Goal: Task Accomplishment & Management: Use online tool/utility

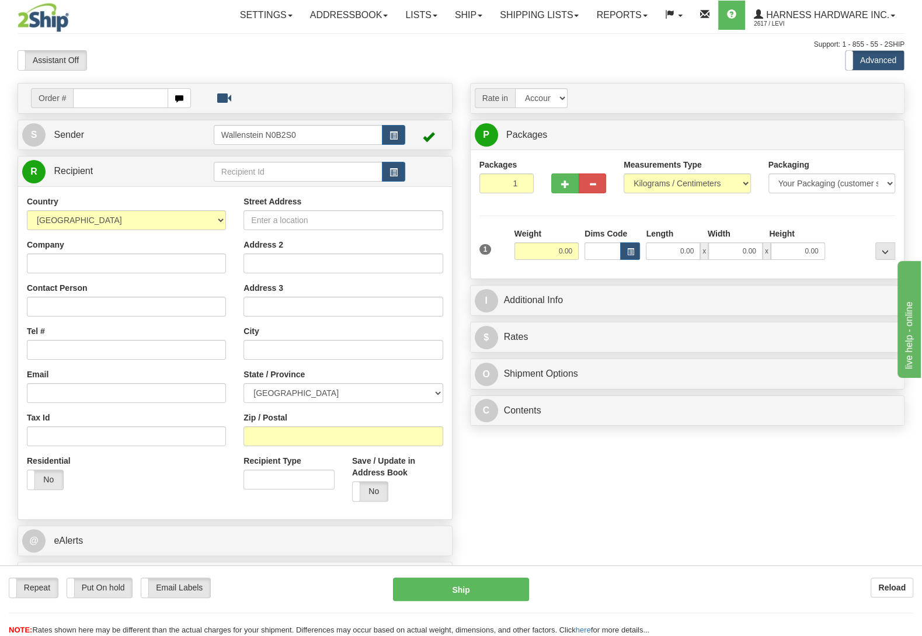
drag, startPoint x: 882, startPoint y: 578, endPoint x: 879, endPoint y: 572, distance: 6.5
click at [880, 572] on div "Repeat Repeat Put On hold Put On hold Print Order Slip Print Order Slip Email L…" at bounding box center [461, 601] width 922 height 71
click at [886, 586] on b "Reload" at bounding box center [892, 587] width 27 height 9
click at [329, 172] on input "text" at bounding box center [298, 172] width 169 height 20
type input "C"
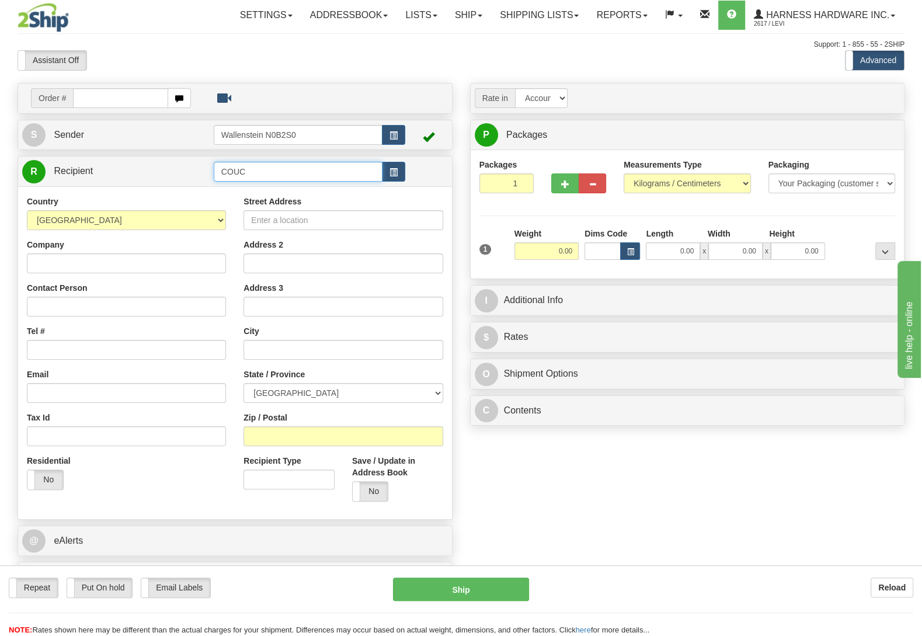
type input "COUC"
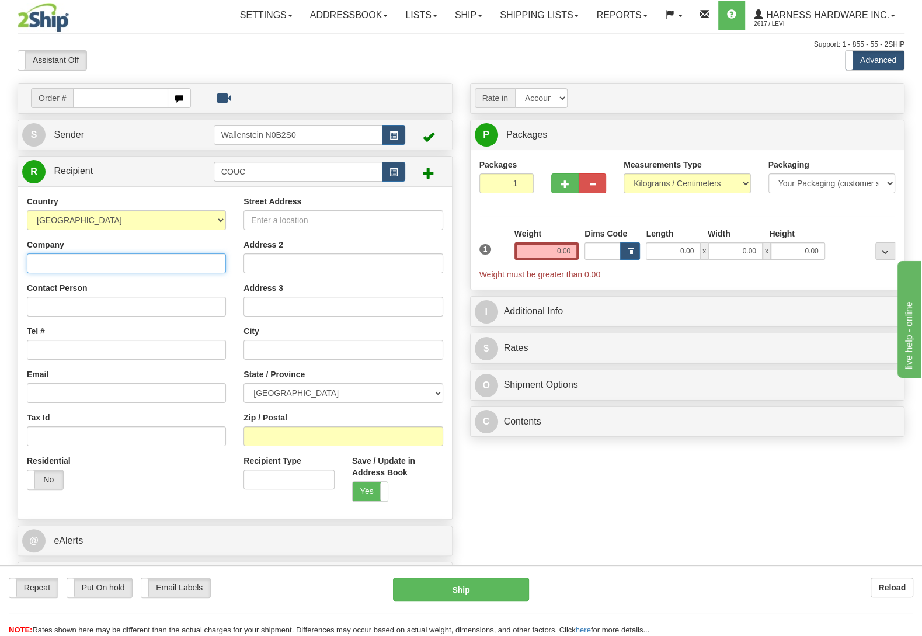
click at [139, 259] on input "Company" at bounding box center [126, 264] width 199 height 20
type input "Country Corner Fab Inc"
click at [94, 310] on input "Contact Person" at bounding box center [126, 307] width 199 height 20
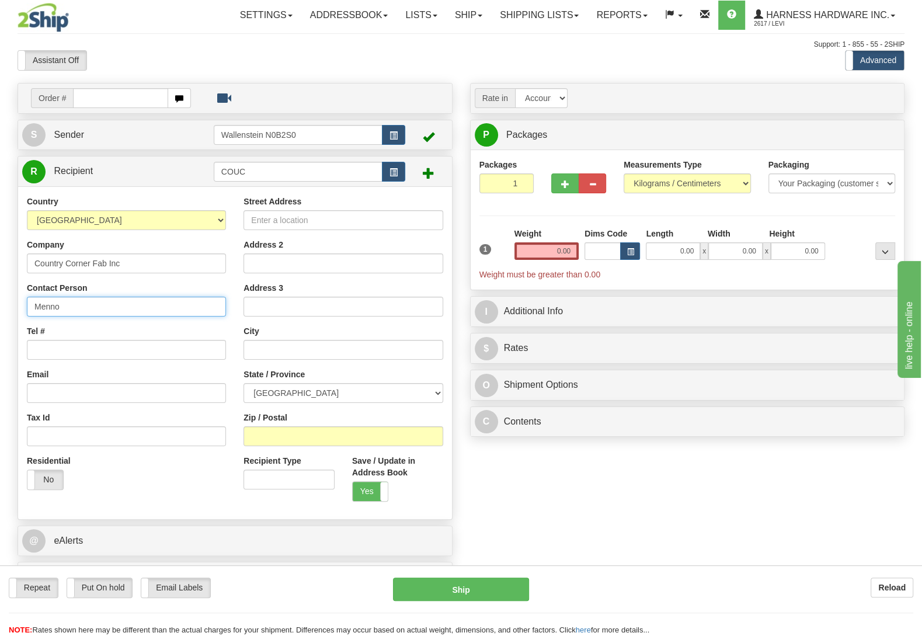
type input "Menno"
click at [275, 443] on input "Zip / Postal" at bounding box center [343, 436] width 199 height 20
type input "n"
type input "N0C 1L0"
drag, startPoint x: 598, startPoint y: 477, endPoint x: 592, endPoint y: 481, distance: 7.9
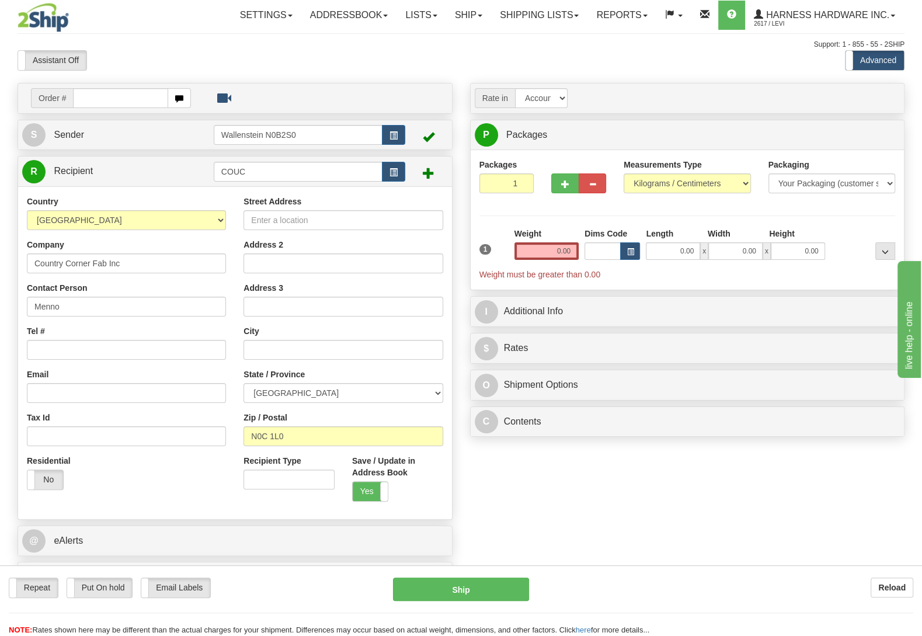
click at [596, 478] on div "Order # S Sender" at bounding box center [461, 341] width 905 height 516
type input "PROTON STATION"
select select "ON"
click at [71, 354] on input "Tel #" at bounding box center [126, 350] width 199 height 20
type input "(519)373-2171"
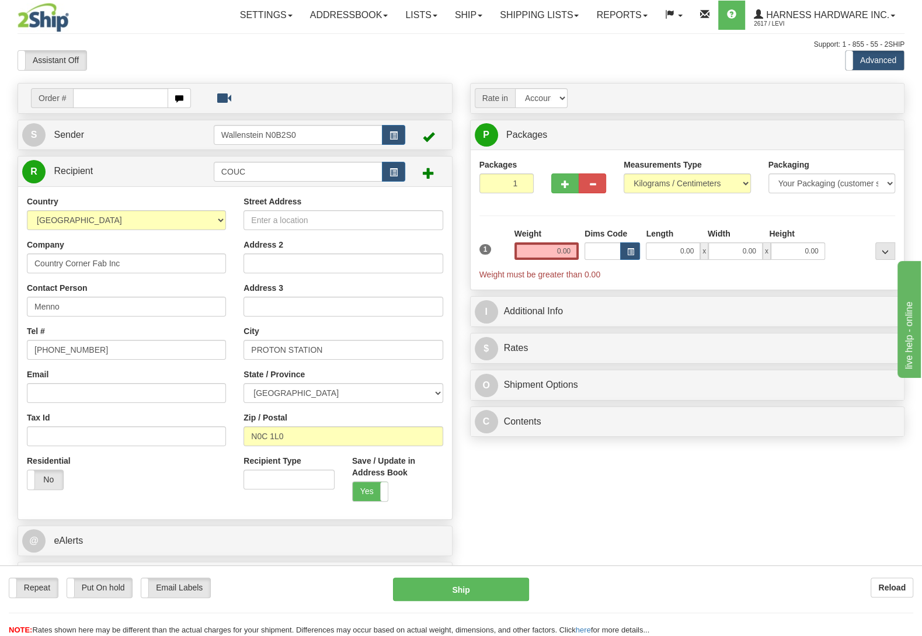
click at [523, 466] on div "Order # S Sender" at bounding box center [461, 341] width 905 height 516
click at [279, 224] on input "Street Address" at bounding box center [343, 220] width 199 height 20
type input "265483 Southgate Rd 26"
click at [521, 506] on div "Order # S Sender" at bounding box center [461, 341] width 905 height 516
click at [537, 257] on input "0.00" at bounding box center [547, 251] width 64 height 18
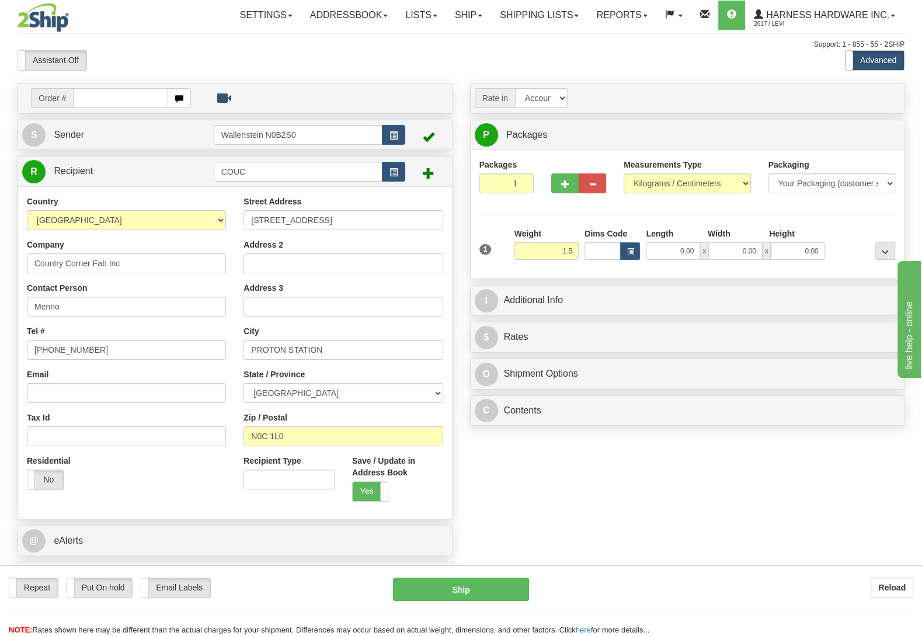
type input "1.50"
click at [844, 237] on div at bounding box center [863, 244] width 70 height 32
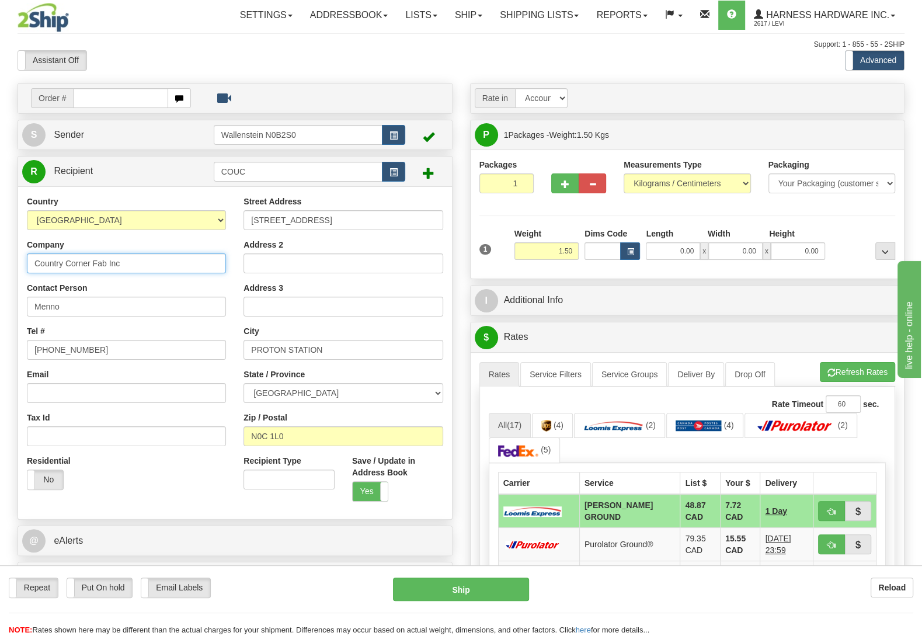
drag, startPoint x: 119, startPoint y: 266, endPoint x: 29, endPoint y: 262, distance: 90.0
click at [29, 262] on input "Country Corner Fab Inc" at bounding box center [126, 264] width 199 height 20
paste input "s"
type input "s"
click at [44, 265] on input "s" at bounding box center [126, 264] width 199 height 20
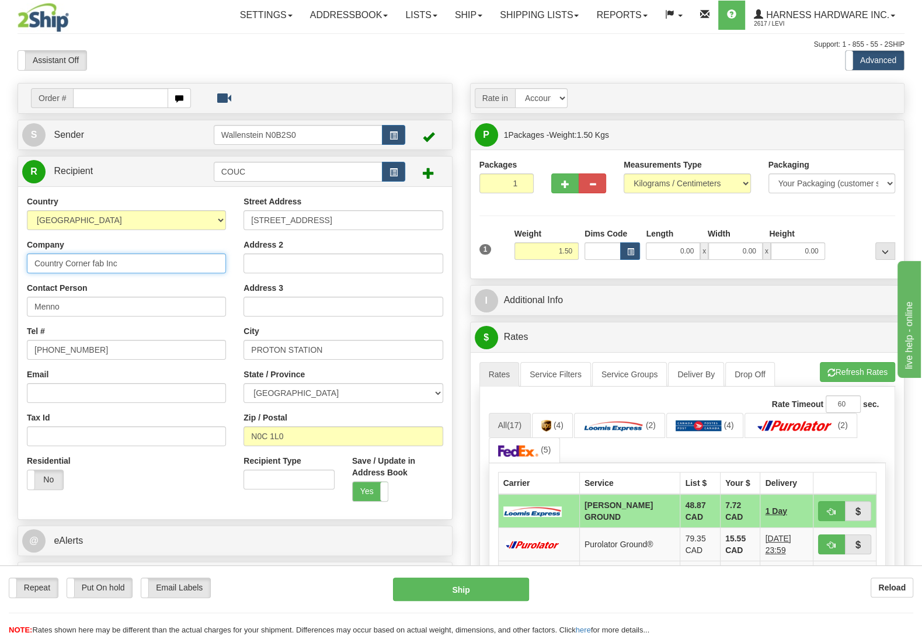
drag, startPoint x: 113, startPoint y: 263, endPoint x: 34, endPoint y: 266, distance: 78.9
click at [34, 266] on input "Country Corner fab Inc" at bounding box center [126, 264] width 199 height 20
type input "Country Corner fab Inc"
click at [98, 313] on input "Menno" at bounding box center [126, 307] width 199 height 20
drag, startPoint x: 58, startPoint y: 306, endPoint x: 41, endPoint y: 311, distance: 17.7
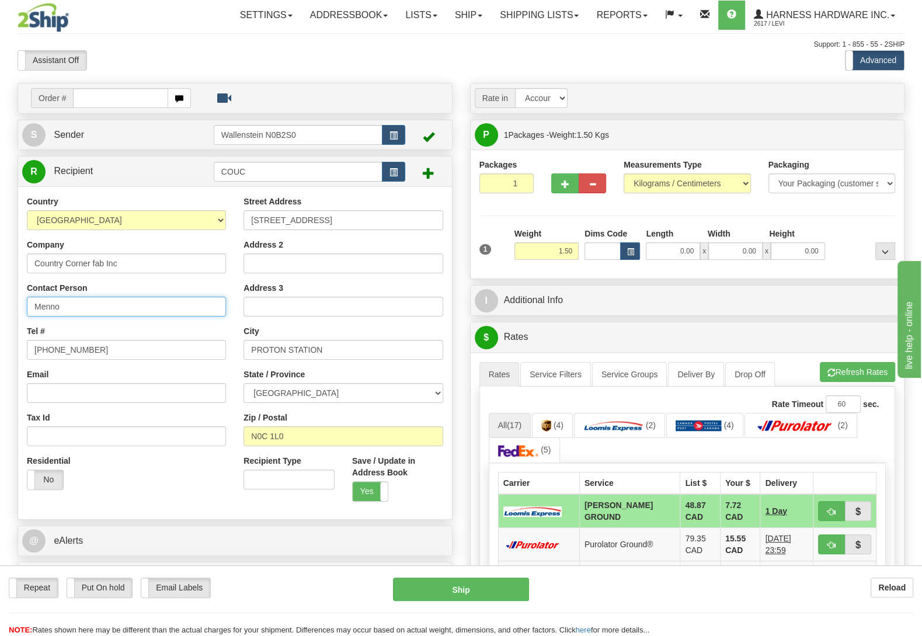
click at [41, 311] on input "Menno" at bounding box center [126, 307] width 199 height 20
click at [77, 314] on input "Menno" at bounding box center [126, 307] width 199 height 20
drag, startPoint x: 337, startPoint y: 222, endPoint x: 251, endPoint y: 226, distance: 85.9
click at [251, 226] on input "265483 Southgate Rd 26" at bounding box center [343, 220] width 199 height 20
drag, startPoint x: 322, startPoint y: 355, endPoint x: 251, endPoint y: 354, distance: 70.7
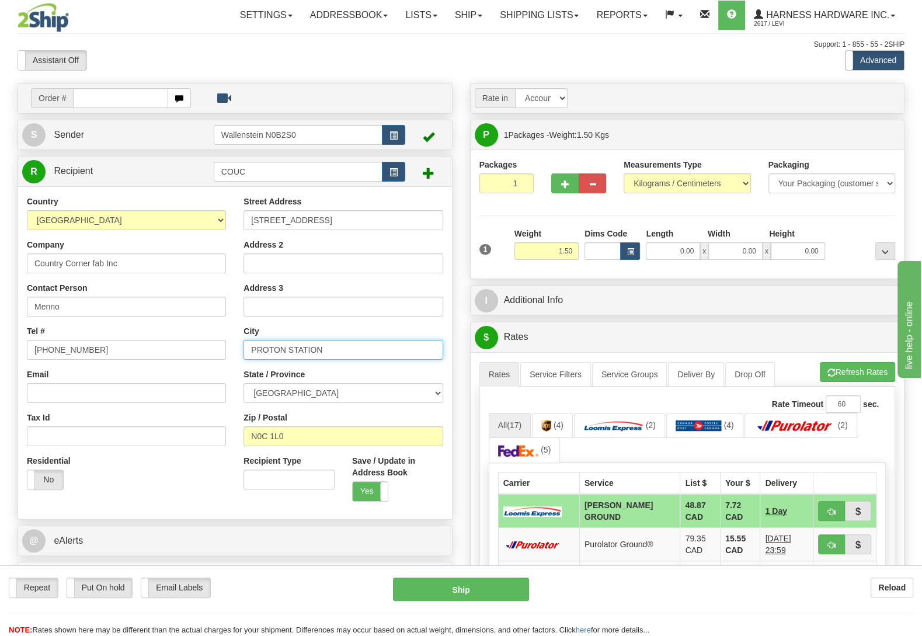
click at [251, 354] on input "PROTON STATION" at bounding box center [343, 350] width 199 height 20
drag, startPoint x: 282, startPoint y: 433, endPoint x: 245, endPoint y: 440, distance: 38.0
click at [245, 440] on input "N0C 1L0" at bounding box center [343, 436] width 199 height 20
click at [108, 310] on input "Menno" at bounding box center [126, 307] width 199 height 20
type input "Menno Hoover"
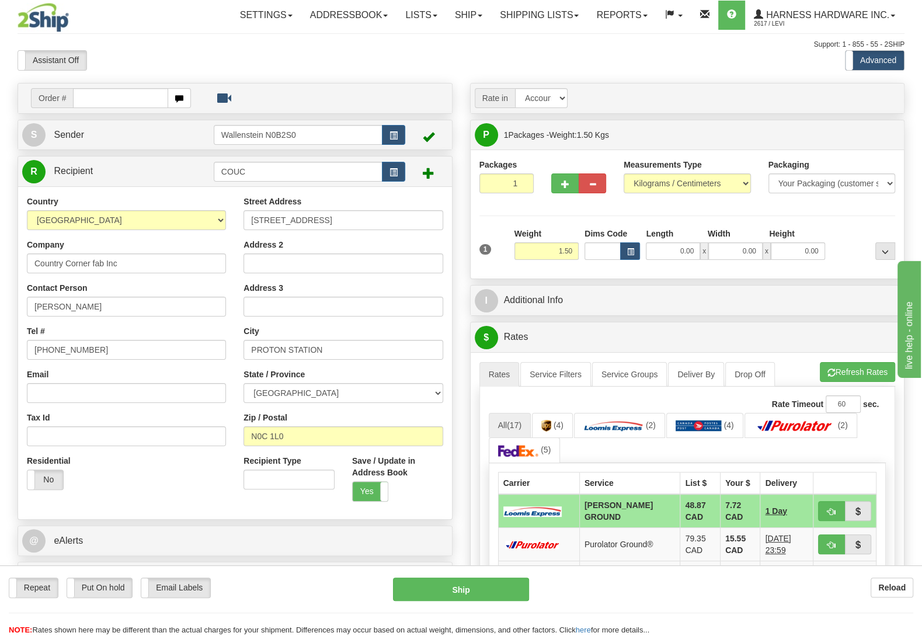
click at [838, 222] on div "Packages 1 1 Measurements Type" at bounding box center [688, 214] width 417 height 111
click at [488, 576] on div "Repeat Repeat Put On hold Put On hold Print Order Slip Print Order Slip Email L…" at bounding box center [461, 601] width 922 height 71
click at [488, 586] on button "Ship" at bounding box center [461, 589] width 136 height 23
type input "DD"
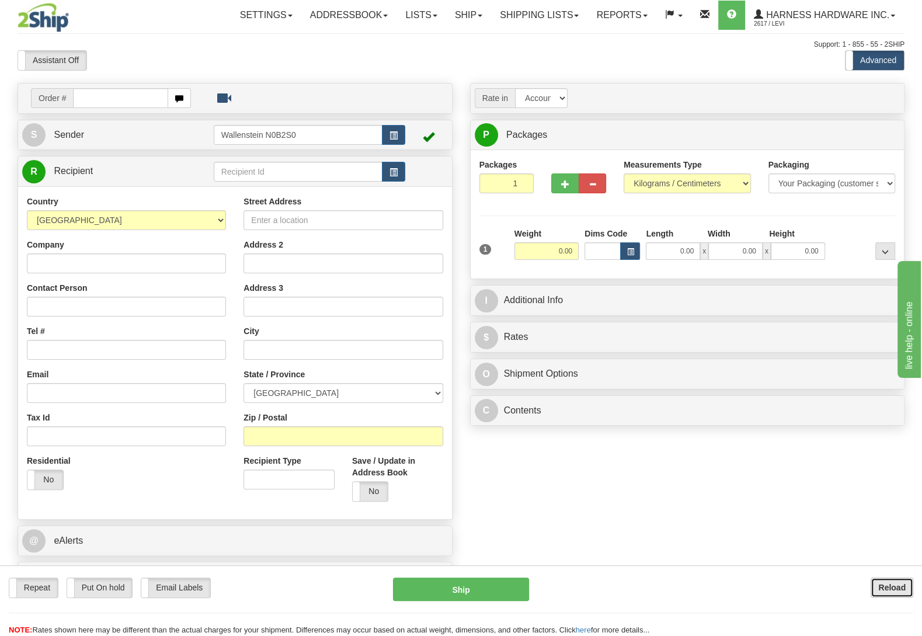
click at [879, 584] on b "Reload" at bounding box center [892, 587] width 27 height 9
click at [321, 167] on input "text" at bounding box center [298, 172] width 169 height 20
type input "B"
type input "BAUD"
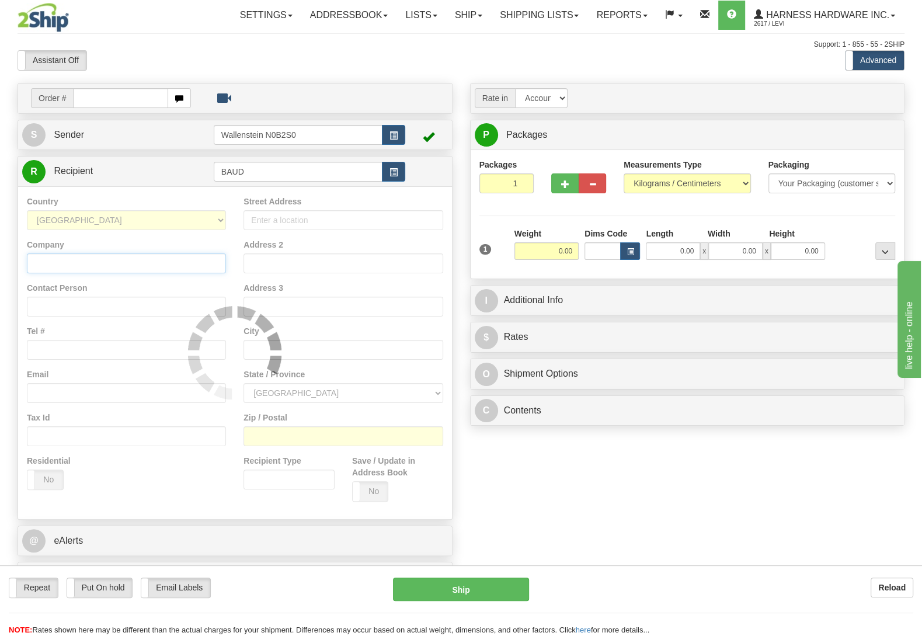
click at [142, 268] on input "Company" at bounding box center [126, 264] width 199 height 20
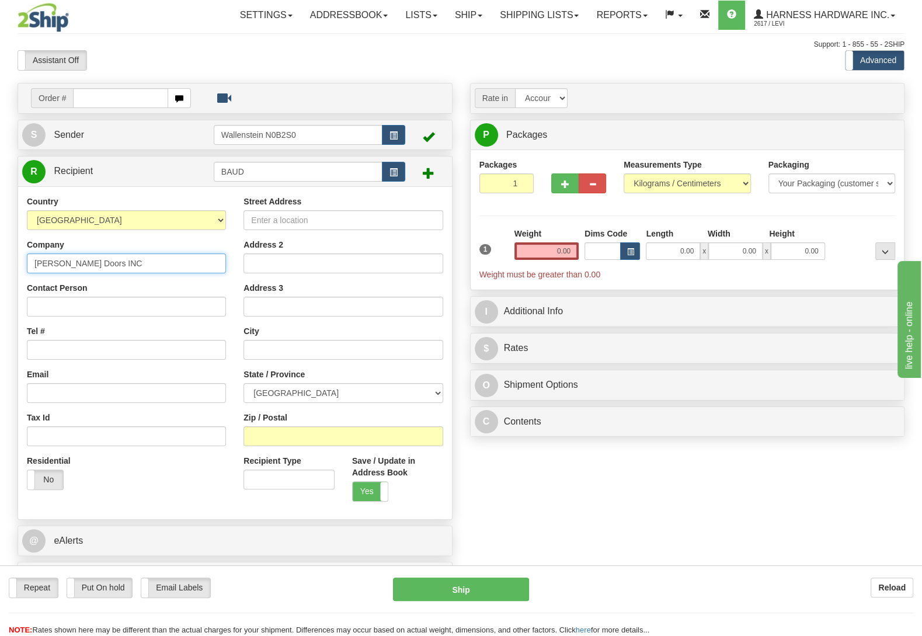
type input "Bauman Doors INC"
click at [77, 304] on input "Contact Person" at bounding box center [126, 307] width 199 height 20
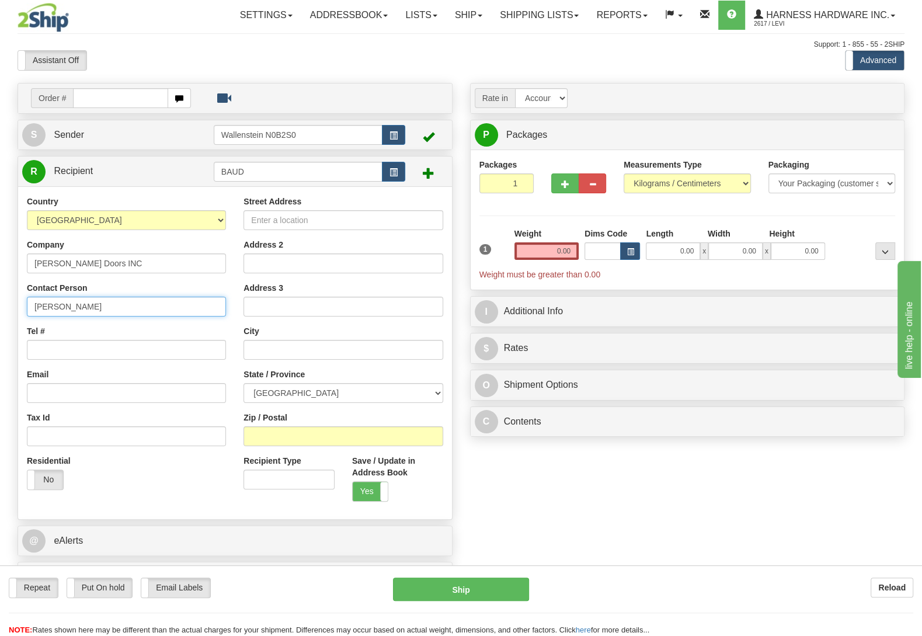
type input "Alvin"
click at [283, 438] on input "Zip / Postal" at bounding box center [343, 436] width 199 height 20
type input "N3B 2Z3"
click at [513, 501] on div "Order # S Sender" at bounding box center [461, 341] width 905 height 516
type input "ELMIRA"
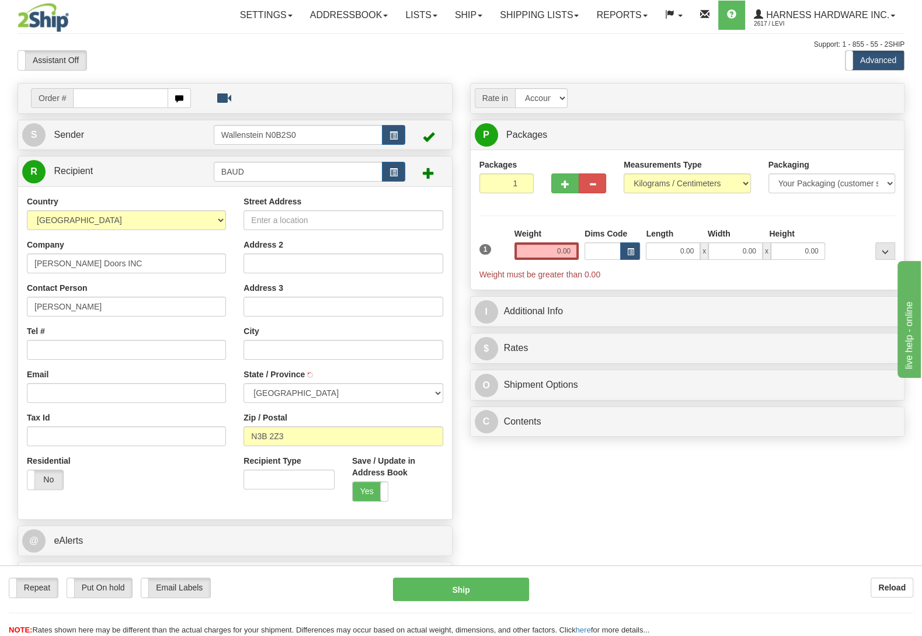
select select "ON"
click at [276, 223] on input "Street Address" at bounding box center [343, 220] width 199 height 20
type input "1216 Floradale RD"
drag, startPoint x: 492, startPoint y: 496, endPoint x: 433, endPoint y: 481, distance: 61.4
click at [487, 494] on div "Order # S Sender" at bounding box center [461, 341] width 905 height 516
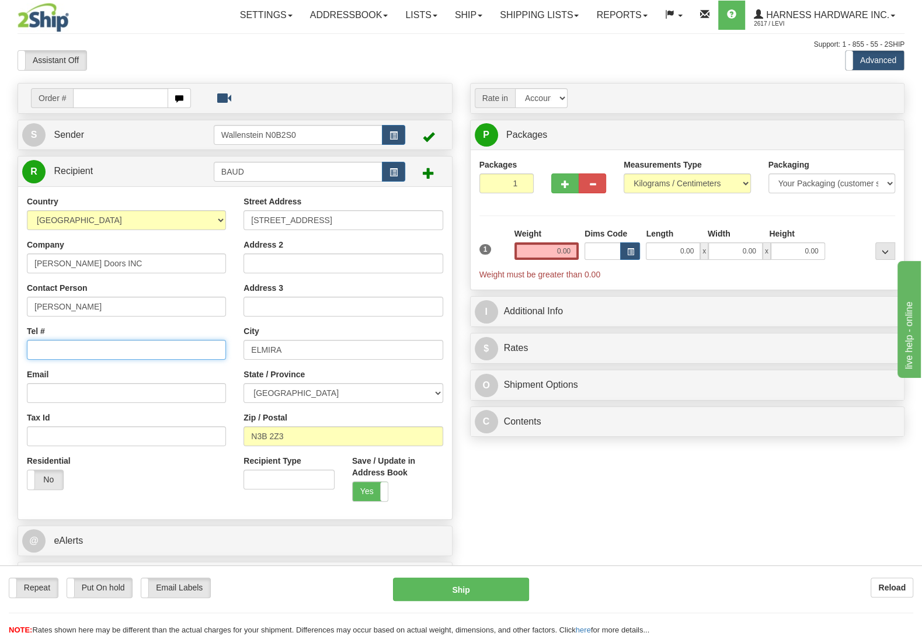
click at [85, 348] on input "Tel #" at bounding box center [126, 350] width 199 height 20
type input "(519)729-1408"
click at [483, 478] on div "Order # S Sender" at bounding box center [461, 341] width 905 height 516
click at [543, 252] on input "0.00" at bounding box center [547, 251] width 64 height 18
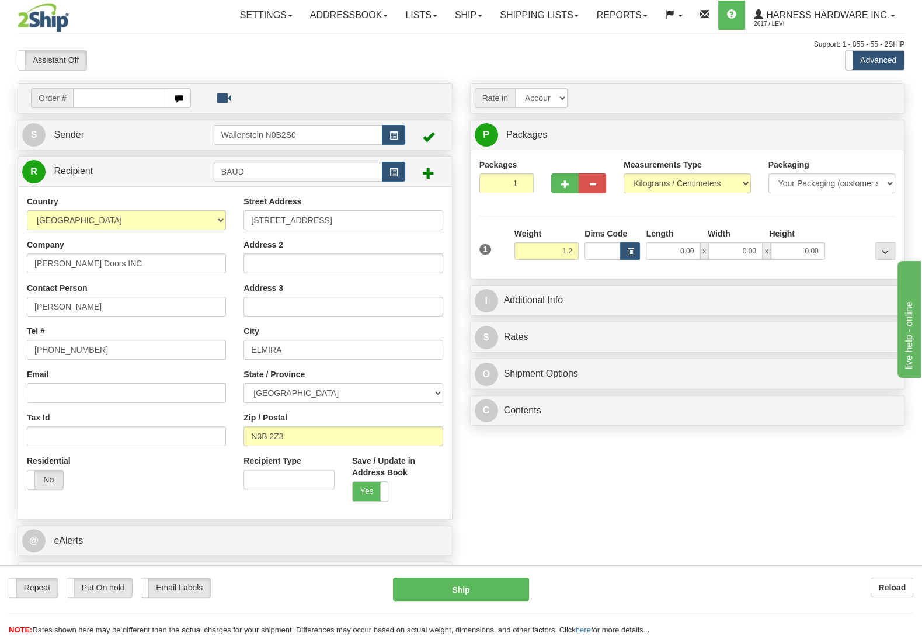
click at [839, 234] on div at bounding box center [863, 244] width 70 height 32
type input "1.20"
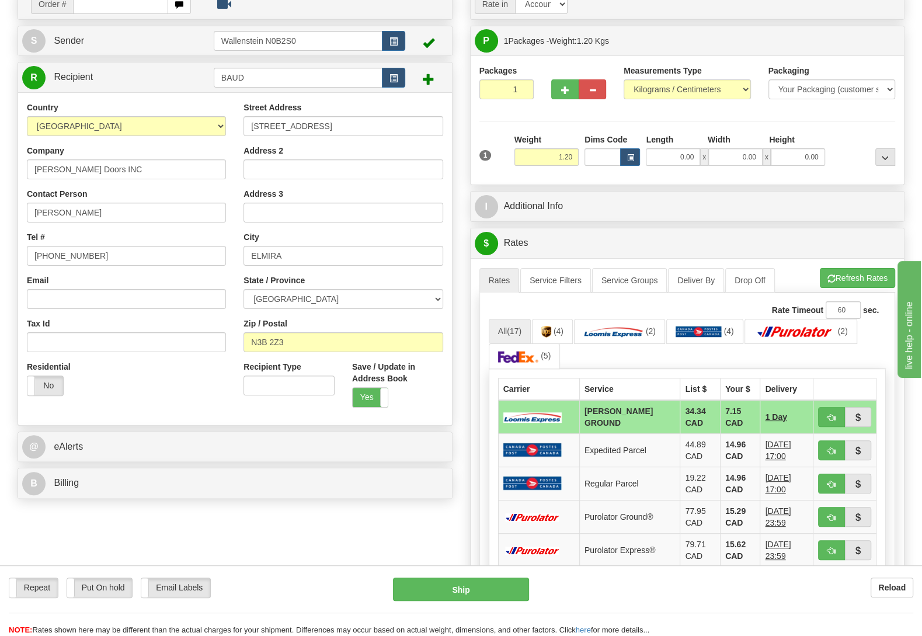
scroll to position [123, 0]
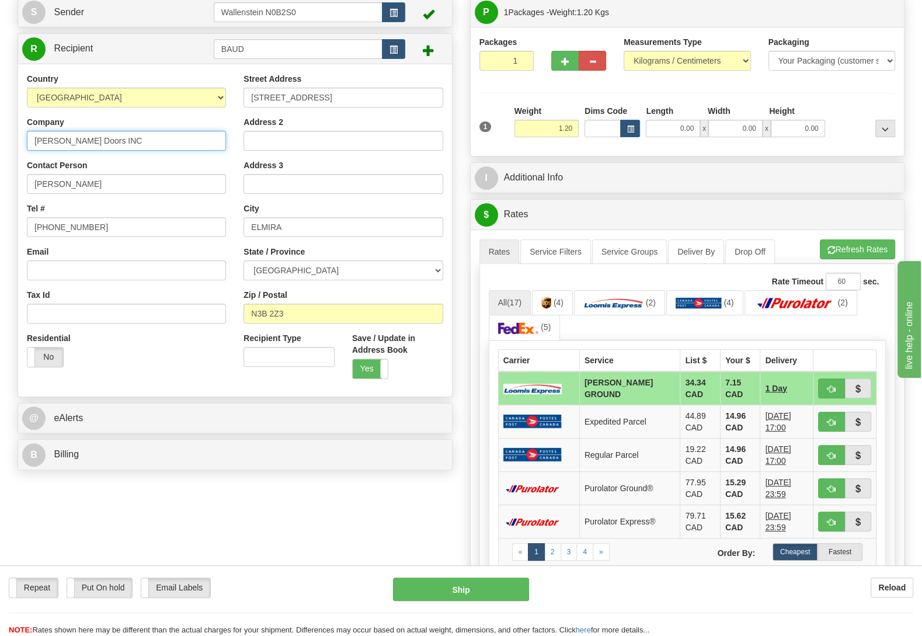
drag, startPoint x: 96, startPoint y: 142, endPoint x: 15, endPoint y: 137, distance: 81.3
click at [27, 137] on input "Bauman Doors INC" at bounding box center [126, 141] width 199 height 20
drag, startPoint x: 48, startPoint y: 185, endPoint x: 32, endPoint y: 187, distance: 17.1
click at [32, 188] on input "Alvin" at bounding box center [126, 184] width 199 height 20
drag, startPoint x: 63, startPoint y: 183, endPoint x: 58, endPoint y: 188, distance: 7.0
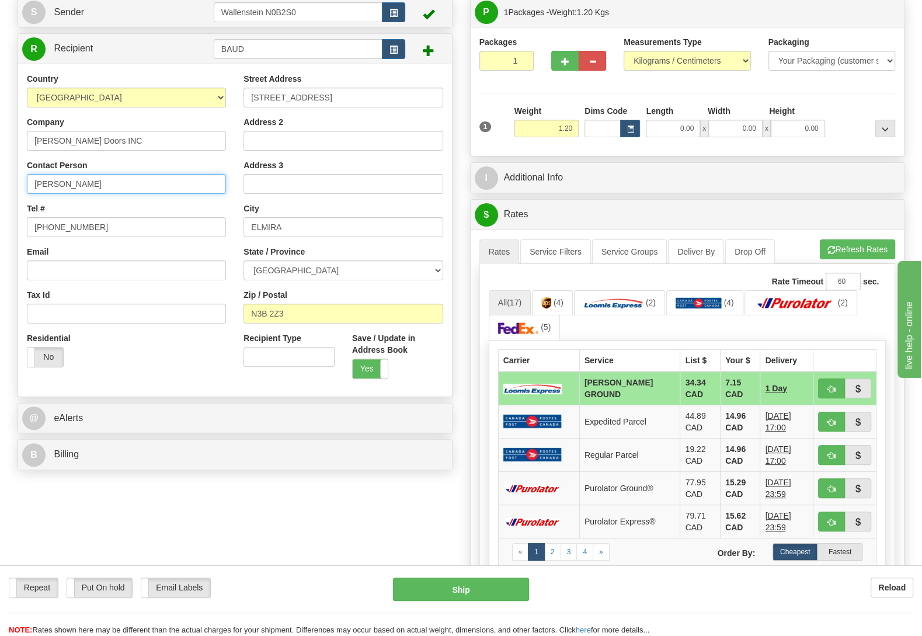
click at [63, 183] on input "Alvin" at bounding box center [126, 184] width 199 height 20
drag, startPoint x: 317, startPoint y: 96, endPoint x: 269, endPoint y: 101, distance: 48.2
click at [269, 101] on input "1216 Floradale RD" at bounding box center [343, 98] width 199 height 20
drag, startPoint x: 309, startPoint y: 105, endPoint x: 315, endPoint y: 103, distance: 6.3
click at [309, 106] on input "1216 Floradale RD" at bounding box center [343, 98] width 199 height 20
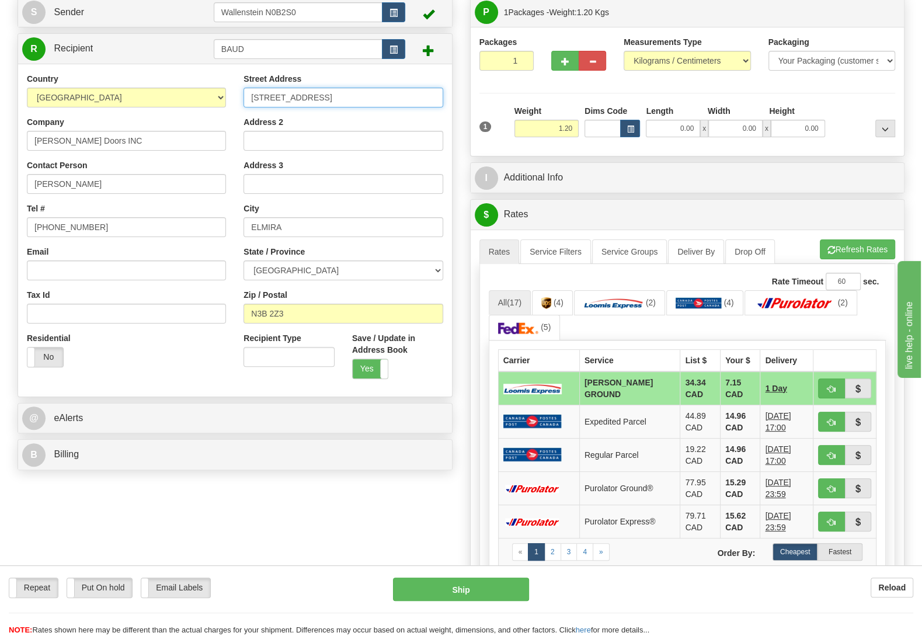
drag, startPoint x: 321, startPoint y: 98, endPoint x: 251, endPoint y: 100, distance: 69.5
click at [251, 100] on input "1216 Floradale RD" at bounding box center [343, 98] width 199 height 20
drag, startPoint x: 280, startPoint y: 230, endPoint x: 248, endPoint y: 231, distance: 31.6
click at [248, 231] on input "ELMIRA" at bounding box center [343, 227] width 199 height 20
drag, startPoint x: 282, startPoint y: 311, endPoint x: 248, endPoint y: 316, distance: 34.2
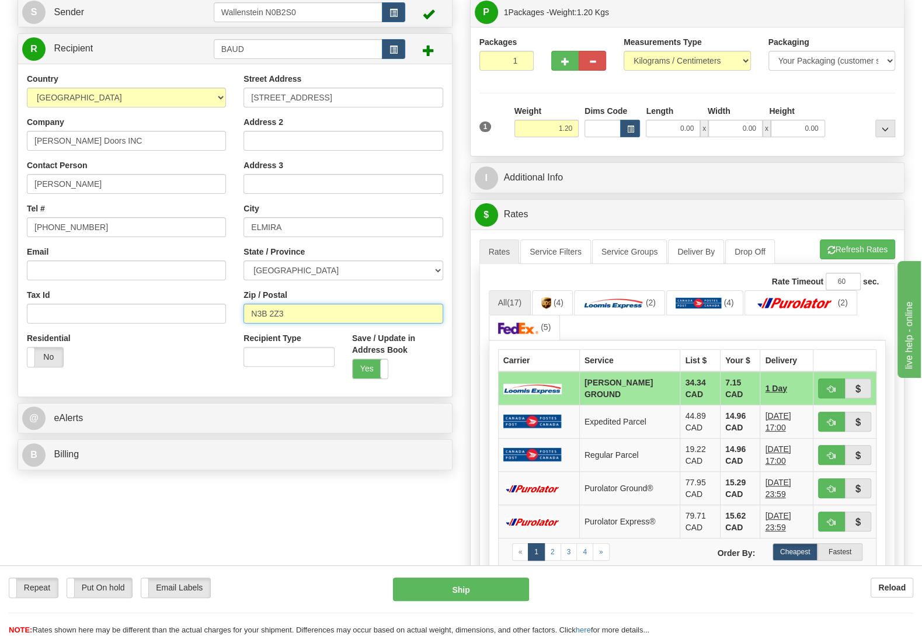
click at [248, 316] on input "N3B 2Z3" at bounding box center [343, 314] width 199 height 20
click at [403, 592] on button "Ship" at bounding box center [461, 589] width 136 height 23
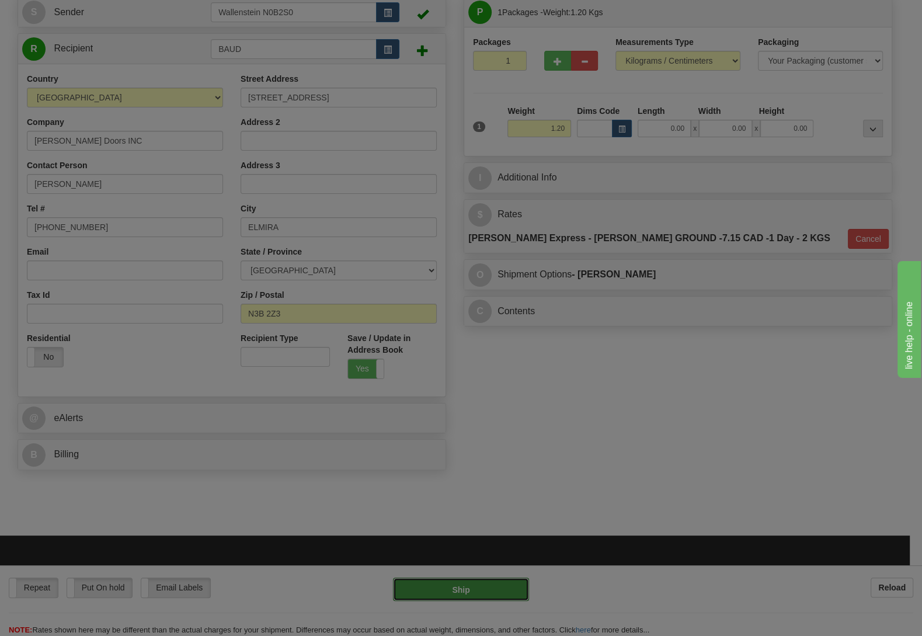
type input "DD"
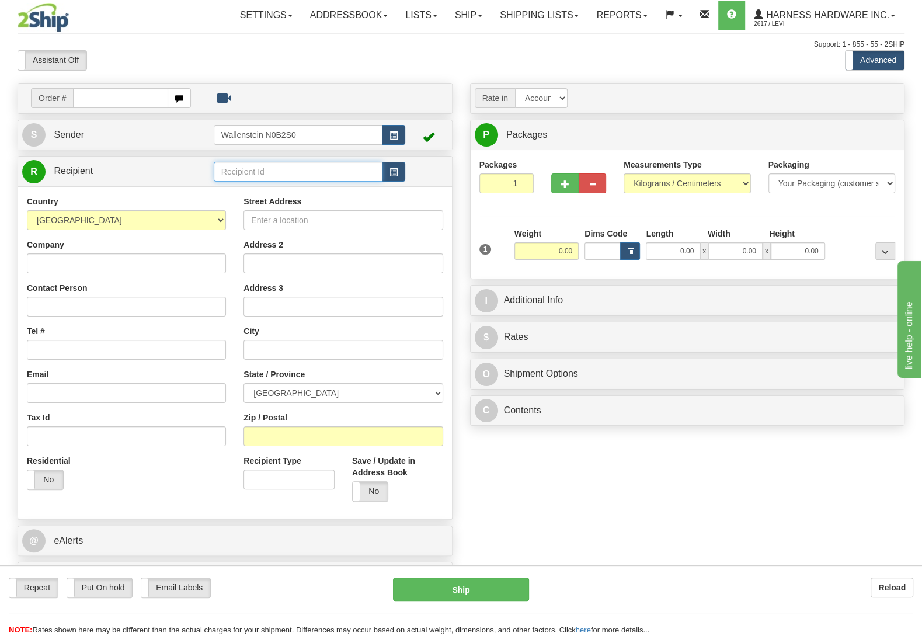
click at [269, 173] on input "text" at bounding box center [298, 172] width 169 height 20
type input "[PERSON_NAME]"
click button "Delete" at bounding box center [0, 0] width 0 height 0
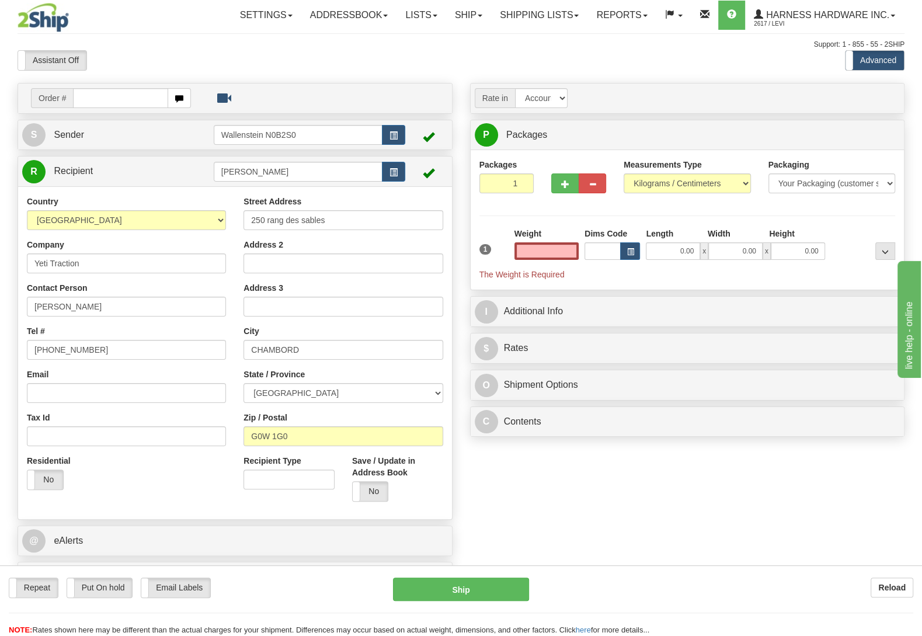
type input "0.00"
click at [560, 470] on div "Order # S Sender" at bounding box center [461, 341] width 905 height 516
click at [529, 255] on input "0.00" at bounding box center [547, 251] width 64 height 18
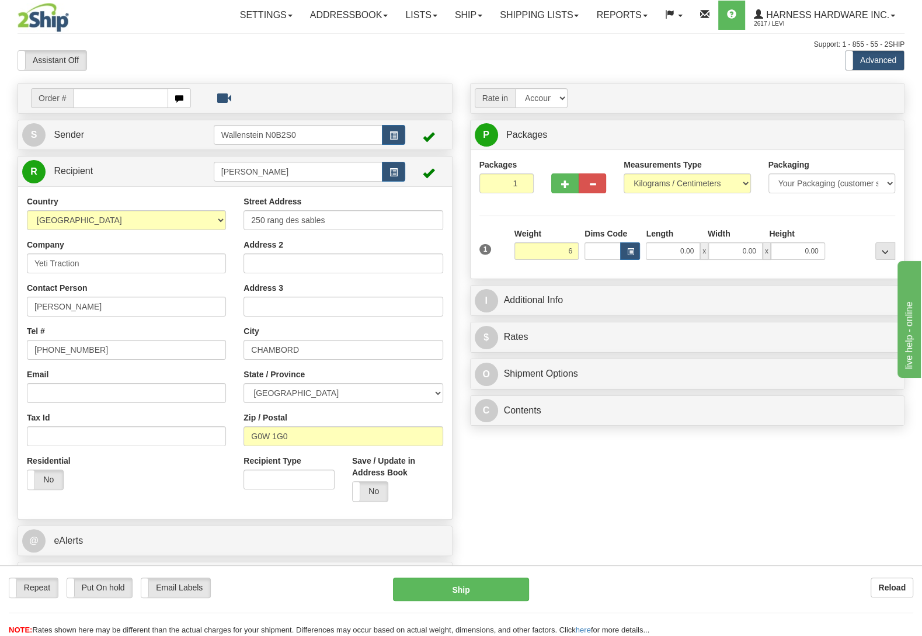
type input "6.00"
click at [846, 221] on div "Packages 1 1 Measurements Type" at bounding box center [688, 214] width 417 height 111
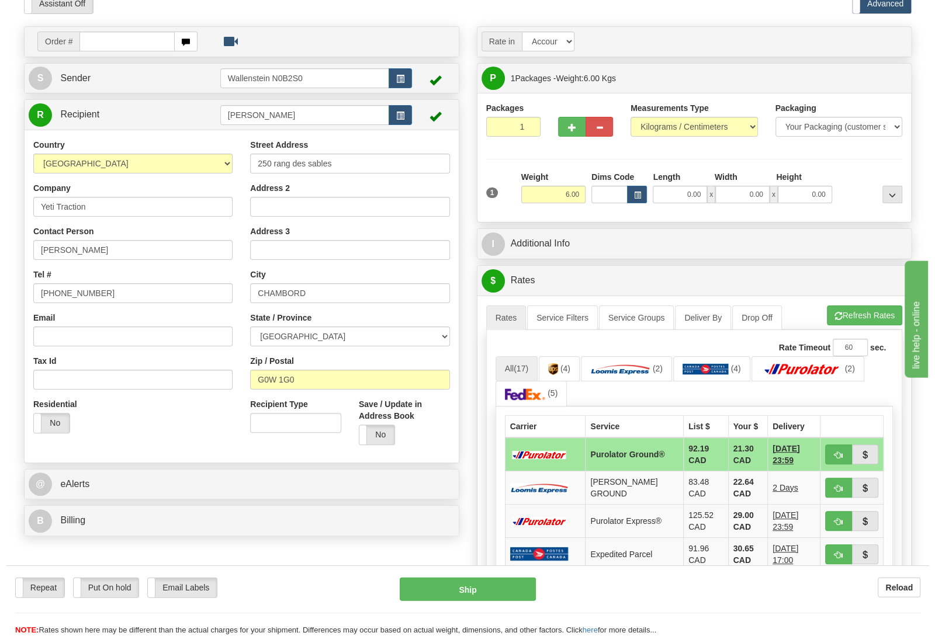
scroll to position [61, 0]
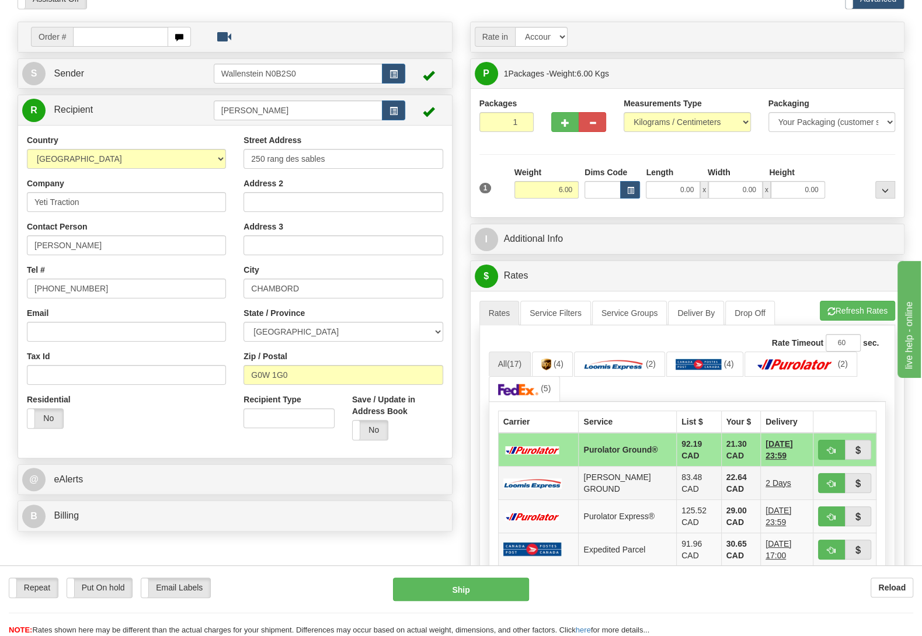
click at [614, 490] on td "[PERSON_NAME] GROUND" at bounding box center [628, 482] width 98 height 33
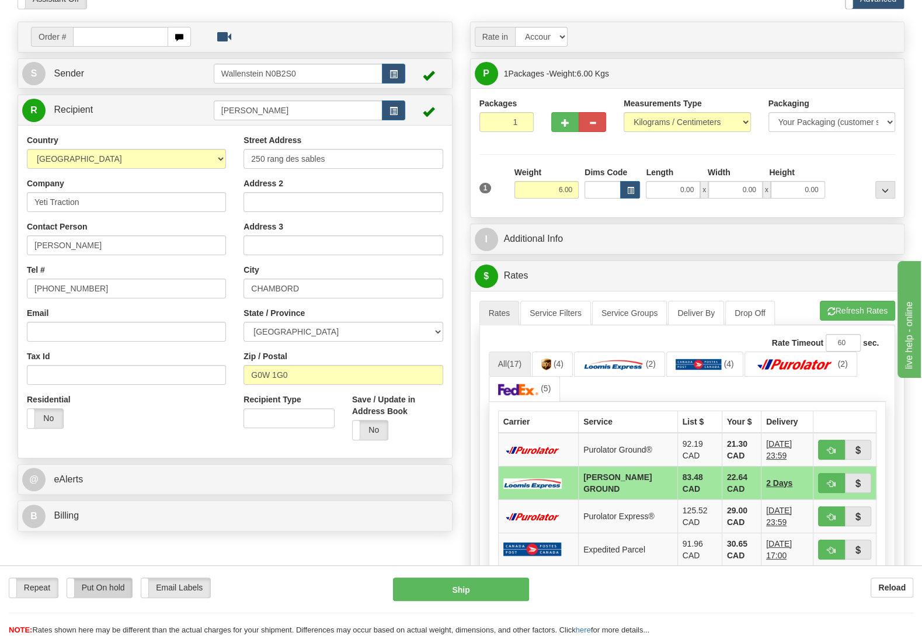
click at [89, 583] on label "Put On hold" at bounding box center [99, 587] width 65 height 19
click at [445, 592] on button "Hold" at bounding box center [461, 589] width 136 height 23
type input "DD"
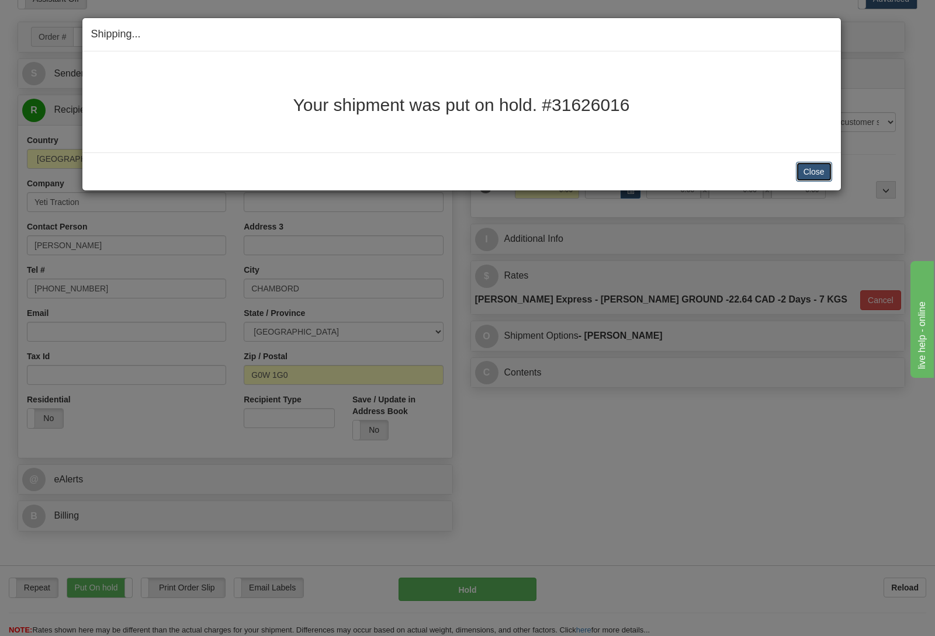
click at [817, 170] on button "Close" at bounding box center [814, 172] width 36 height 20
